Goal: Task Accomplishment & Management: Complete application form

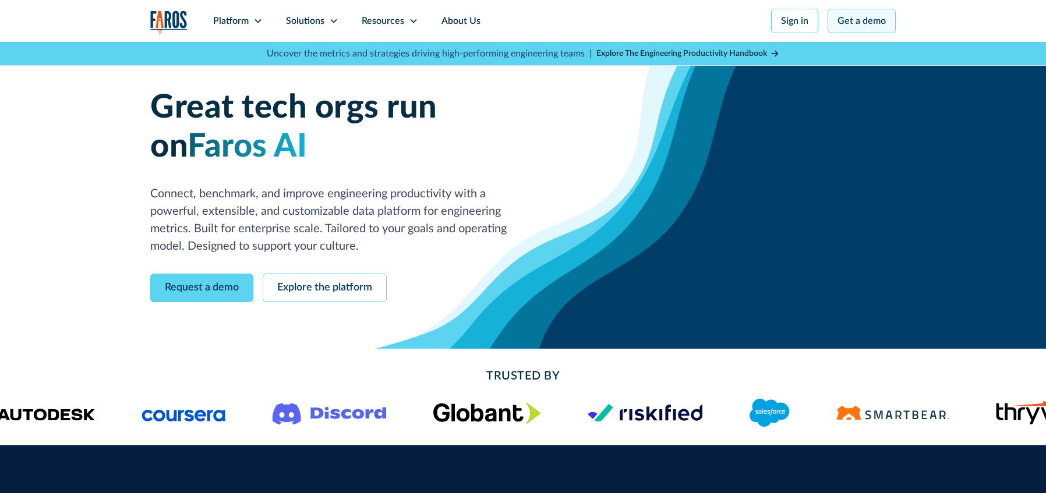
click at [872, 17] on link "Get a demo" at bounding box center [861, 21] width 68 height 24
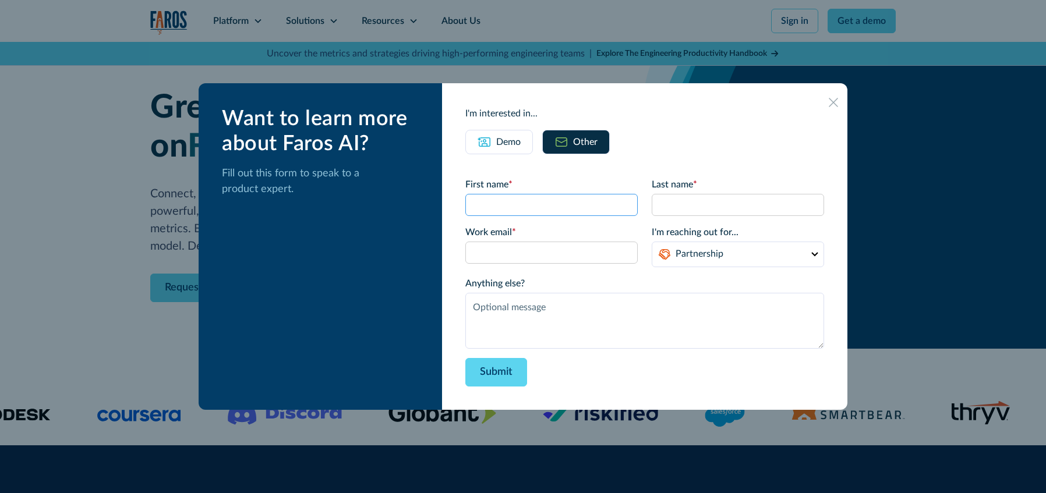
click at [542, 199] on input "First name *" at bounding box center [551, 205] width 172 height 22
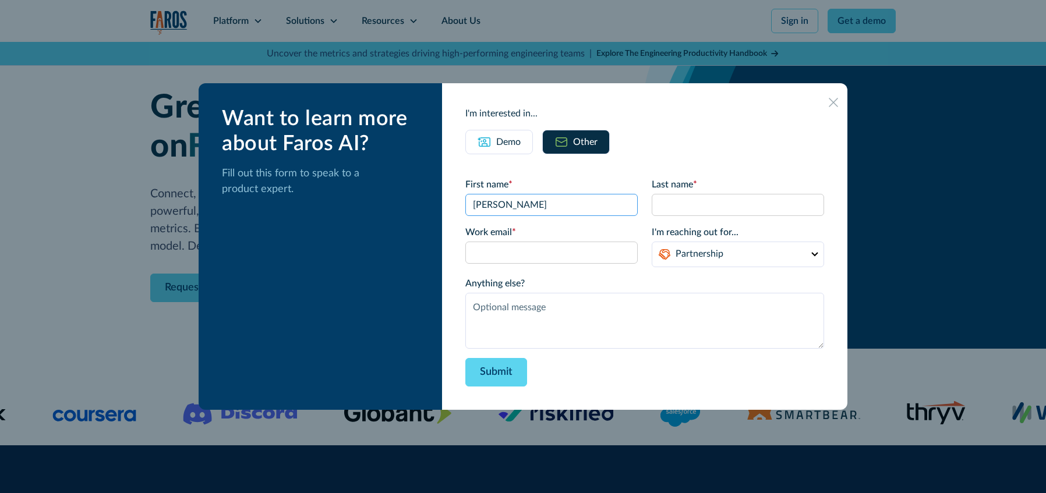
type input "[PERSON_NAME]"
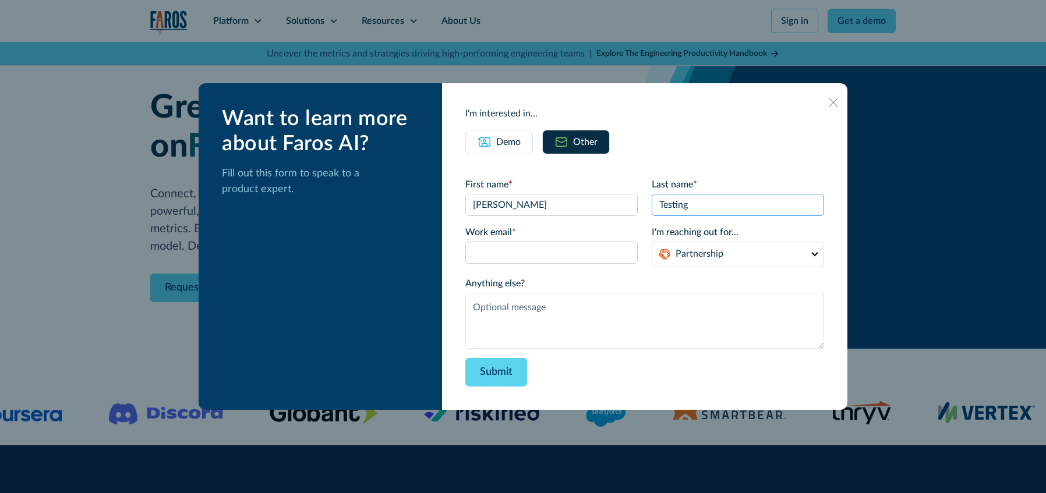
type input "Testing"
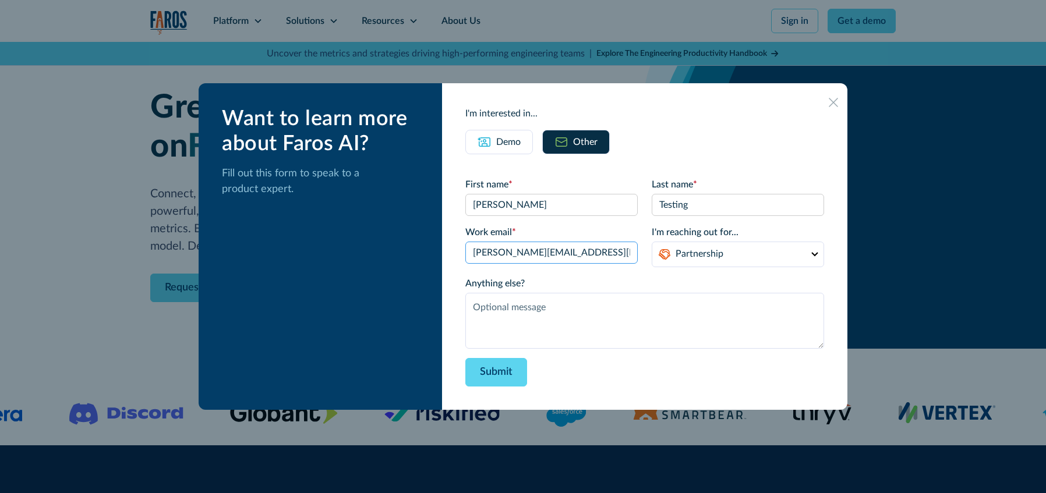
type input "[PERSON_NAME][EMAIL_ADDRESS][DOMAIN_NAME]"
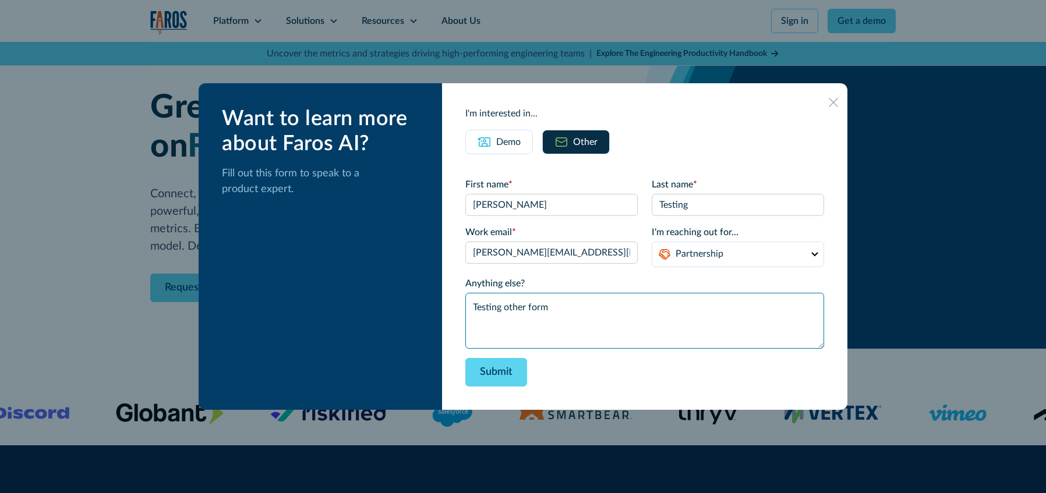
type textarea "Testing other form"
click at [416, 214] on div "Want to learn more about Faros AI? Fill out this form to speak to a product exp…" at bounding box center [320, 246] width 243 height 327
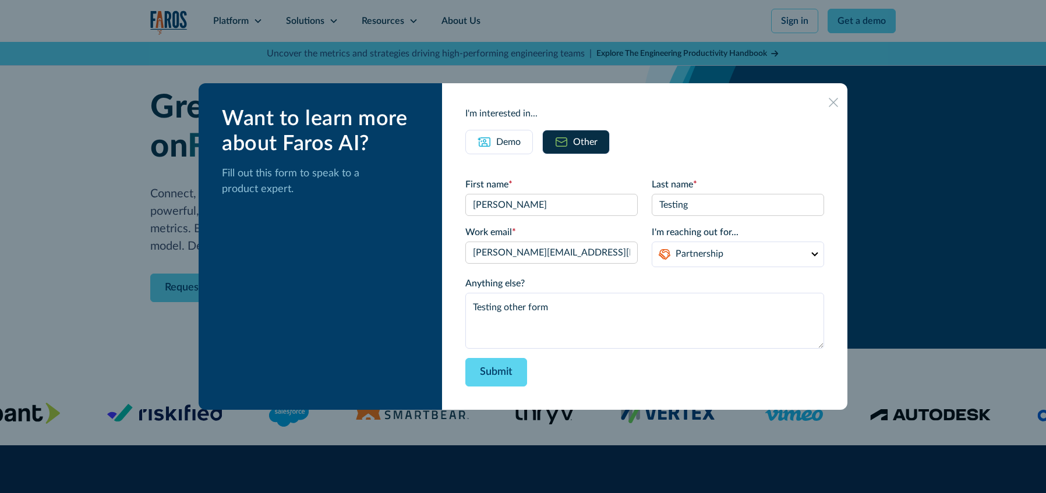
drag, startPoint x: 529, startPoint y: 143, endPoint x: 538, endPoint y: 148, distance: 10.7
click at [521, 143] on div "Demo" at bounding box center [508, 142] width 24 height 14
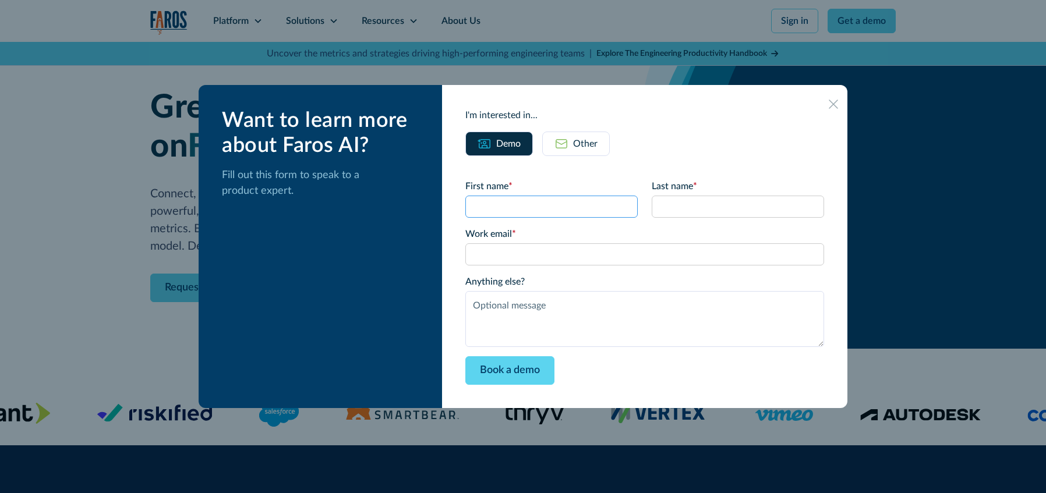
click at [556, 214] on input "First name *" at bounding box center [551, 207] width 172 height 22
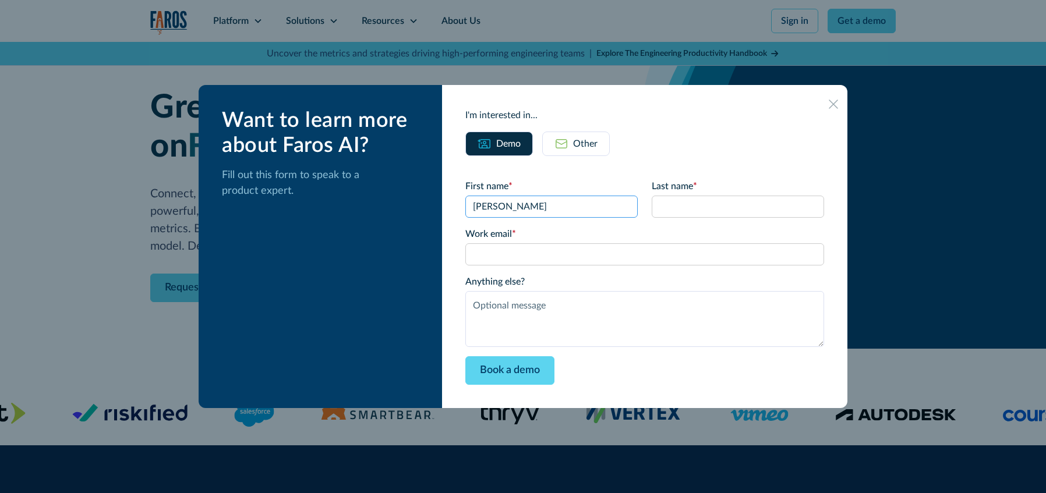
type input "[PERSON_NAME]"
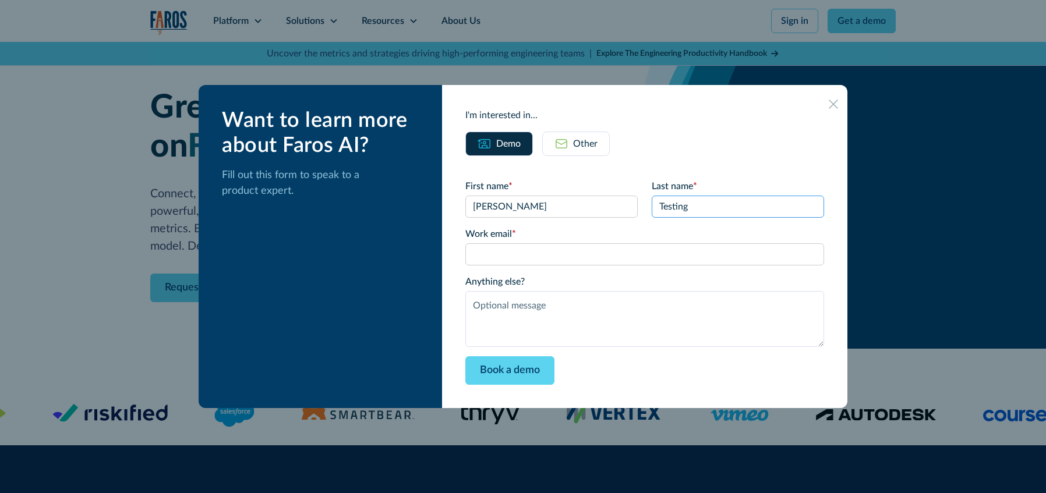
type input "Testing"
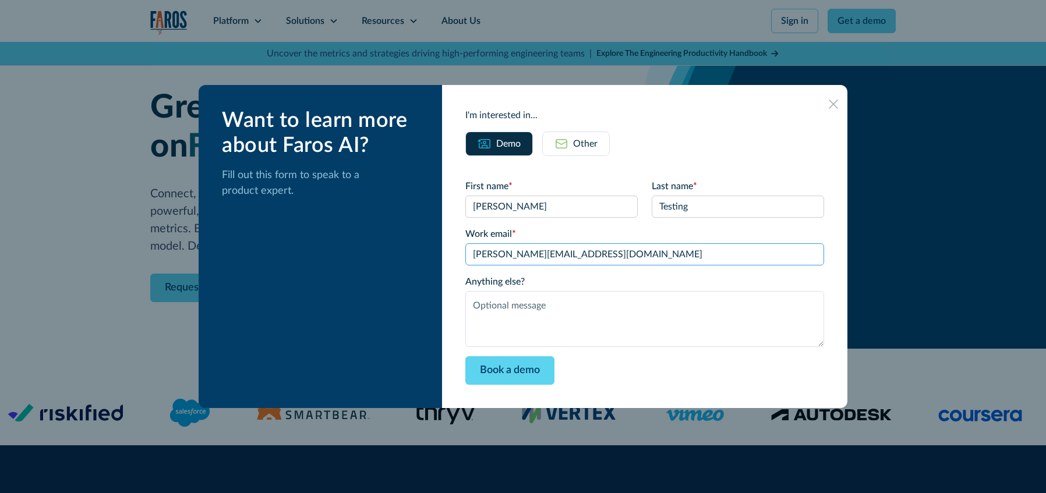
type input "[PERSON_NAME][EMAIL_ADDRESS][DOMAIN_NAME]"
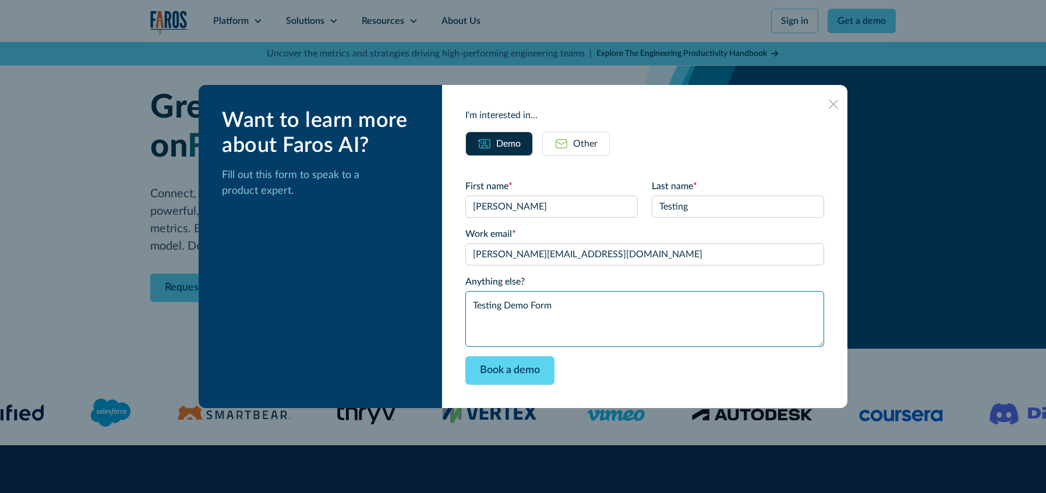
type textarea "Testing Demo Form"
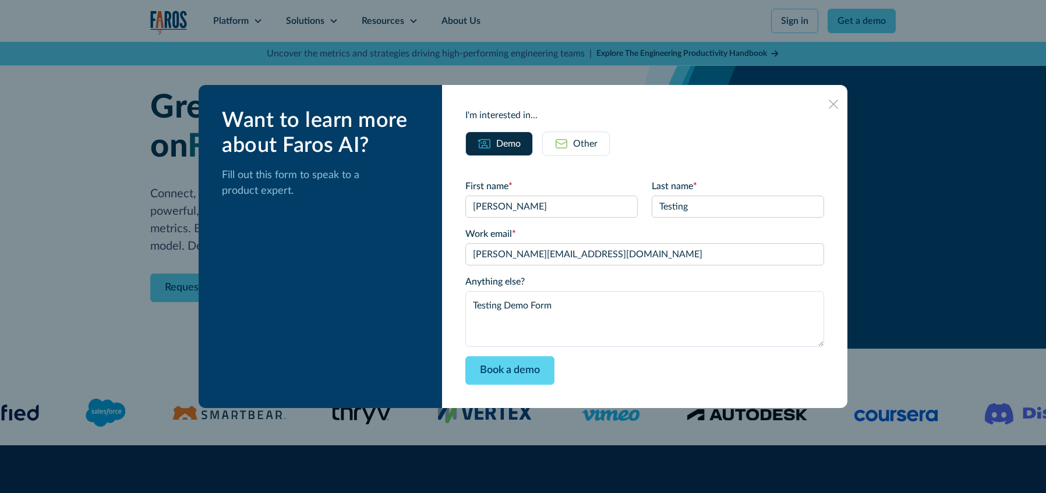
drag, startPoint x: 320, startPoint y: 128, endPoint x: 344, endPoint y: 130, distance: 24.0
click at [320, 128] on div "Want to learn more about Faros AI?" at bounding box center [322, 133] width 201 height 50
